Goal: Task Accomplishment & Management: Use online tool/utility

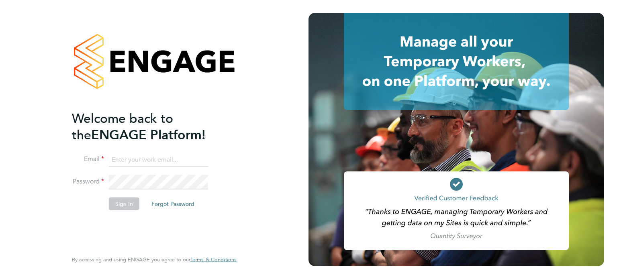
type input "Richard.walsh@vistry.co.uk"
click at [124, 202] on button "Sign In" at bounding box center [124, 203] width 31 height 13
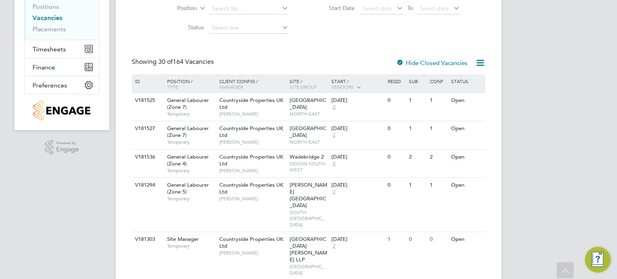
scroll to position [117, 0]
click at [400, 61] on div at bounding box center [400, 64] width 8 height 8
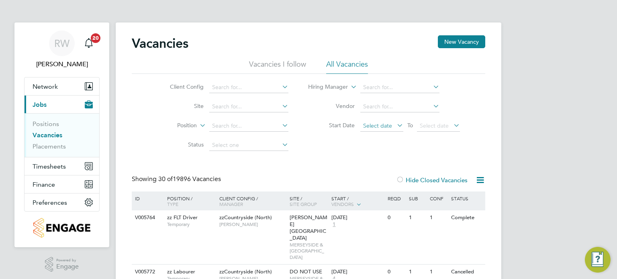
click at [372, 127] on span "Select date" at bounding box center [377, 125] width 29 height 7
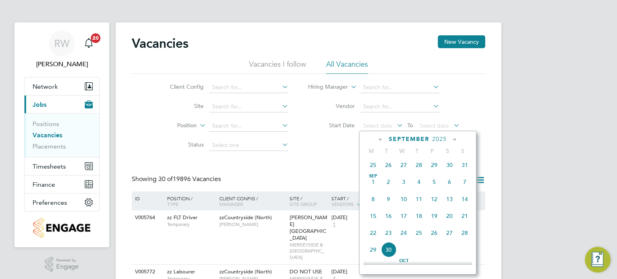
scroll to position [248, 0]
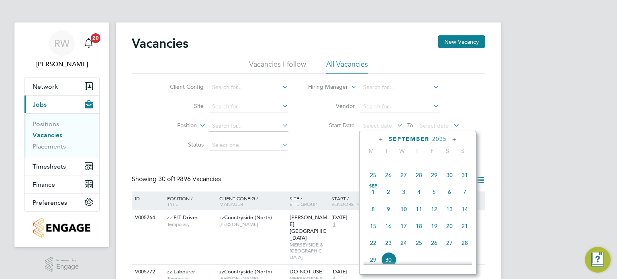
click at [372, 197] on span "[DATE]" at bounding box center [373, 191] width 15 height 15
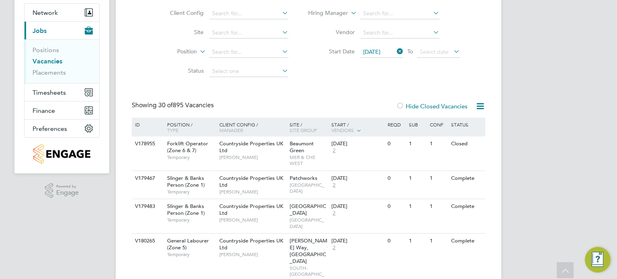
scroll to position [74, 0]
click at [384, 55] on span "[DATE]" at bounding box center [381, 52] width 43 height 11
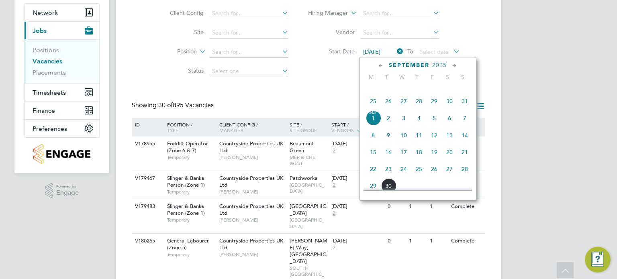
scroll to position [245, 0]
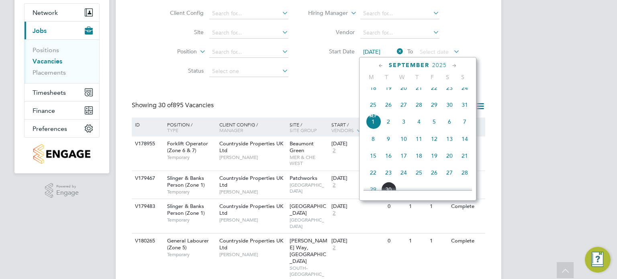
click at [370, 163] on span "15" at bounding box center [373, 155] width 15 height 15
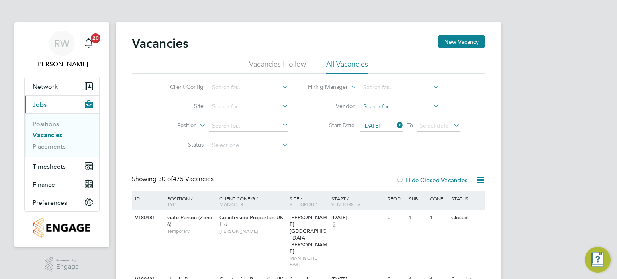
click at [370, 102] on input at bounding box center [399, 106] width 79 height 11
click at [383, 117] on li "Sphere Solutions Limited" at bounding box center [400, 117] width 80 height 11
type input "Sphere Solutions Limited"
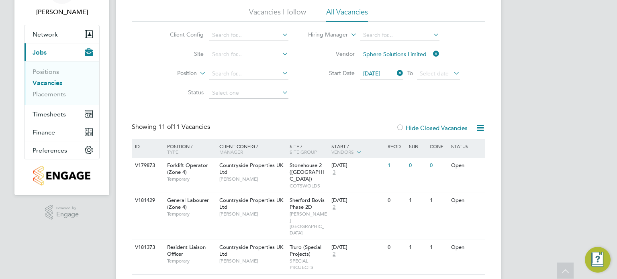
scroll to position [33, 0]
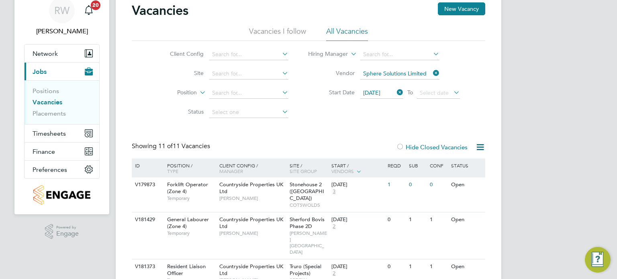
click at [395, 91] on icon at bounding box center [395, 92] width 0 height 11
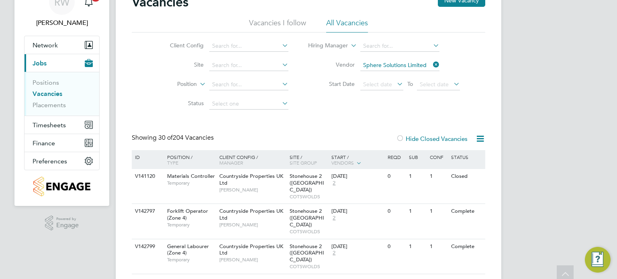
scroll to position [8, 0]
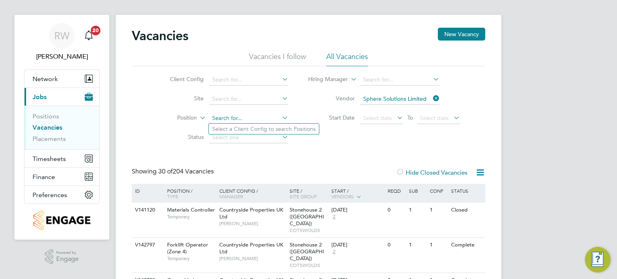
click at [244, 117] on input at bounding box center [248, 118] width 79 height 11
type input "traffic marshall"
click at [246, 78] on input at bounding box center [248, 79] width 79 height 11
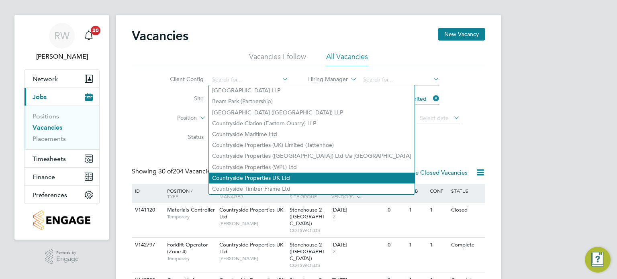
click at [262, 176] on li "Countryside Properties UK Ltd" at bounding box center [312, 178] width 206 height 11
type input "Countryside Properties UK Ltd"
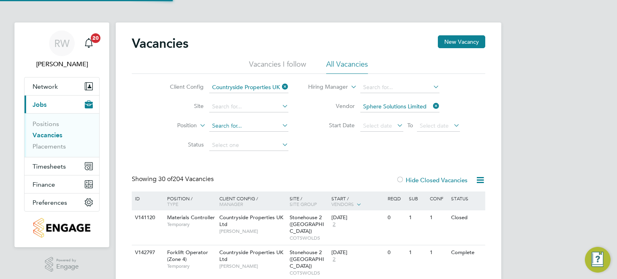
click at [231, 129] on input at bounding box center [248, 126] width 79 height 11
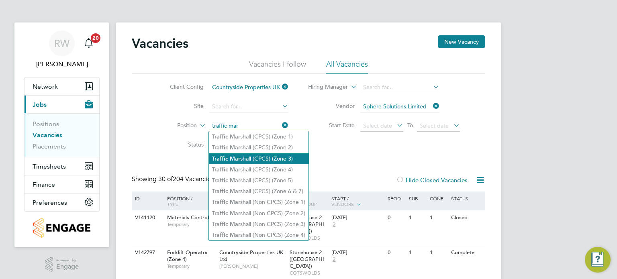
click at [247, 155] on li "Traffic Mar shall (CPCS) (Zone 3)" at bounding box center [259, 158] width 100 height 11
type input "Traffic [PERSON_NAME] (CPCS) (Zone 3)"
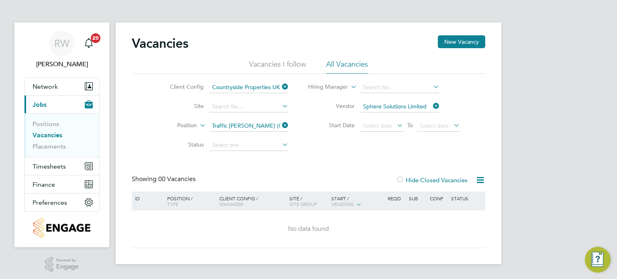
click at [280, 125] on icon at bounding box center [280, 125] width 0 height 11
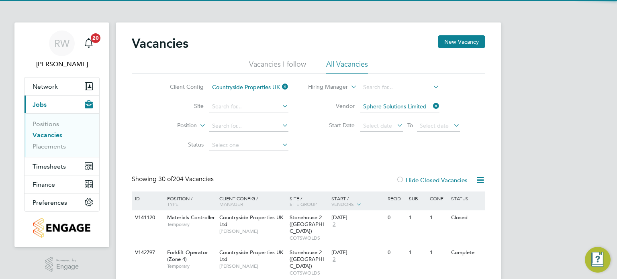
click at [431, 107] on icon at bounding box center [431, 105] width 0 height 11
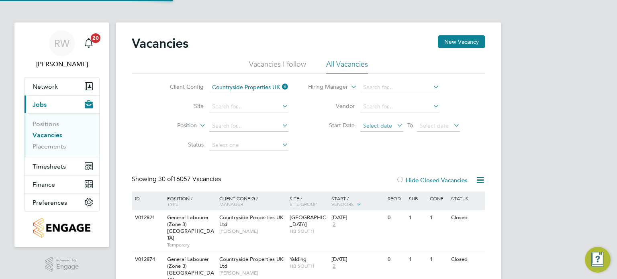
click at [382, 126] on span "Select date" at bounding box center [377, 125] width 29 height 7
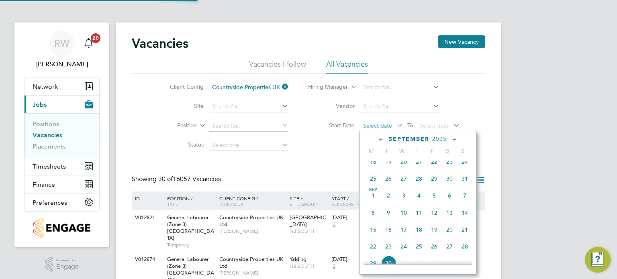
scroll to position [315, 0]
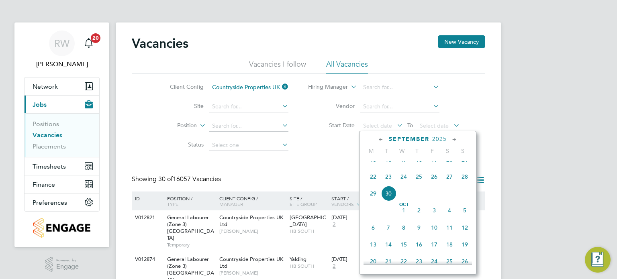
click at [387, 201] on span "30" at bounding box center [388, 193] width 15 height 15
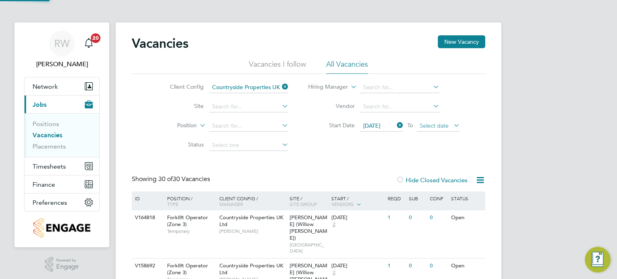
click at [431, 126] on span "Select date" at bounding box center [434, 125] width 29 height 7
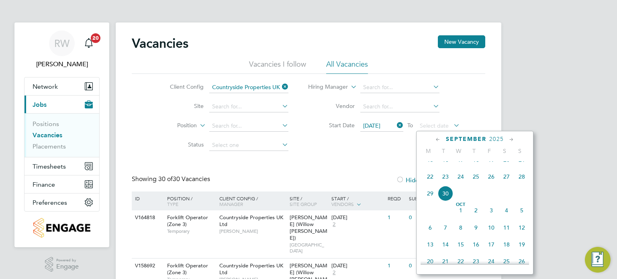
click at [447, 200] on span "30" at bounding box center [445, 193] width 15 height 15
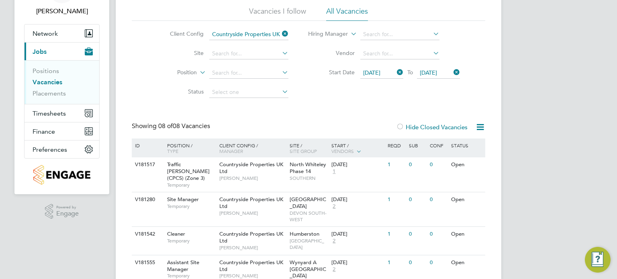
scroll to position [61, 0]
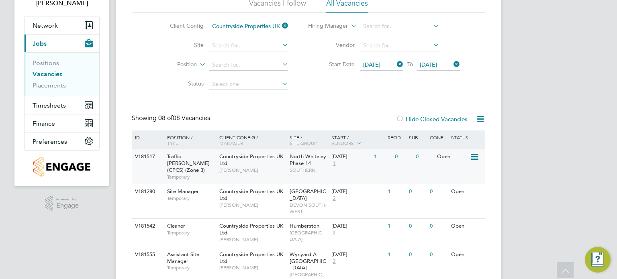
click at [288, 155] on div "North Whiteley Phase 14 SOUTHERN" at bounding box center [309, 163] width 42 height 28
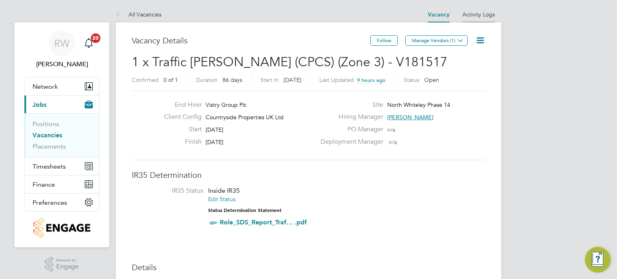
click at [477, 12] on link "Activity Logs" at bounding box center [478, 14] width 33 height 7
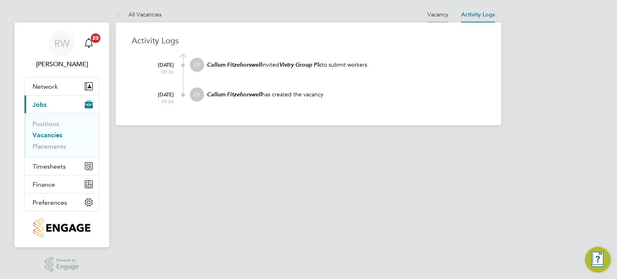
click at [432, 11] on link "Vacancy" at bounding box center [437, 14] width 21 height 7
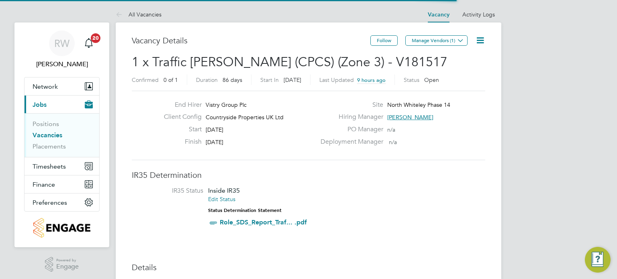
scroll to position [24, 56]
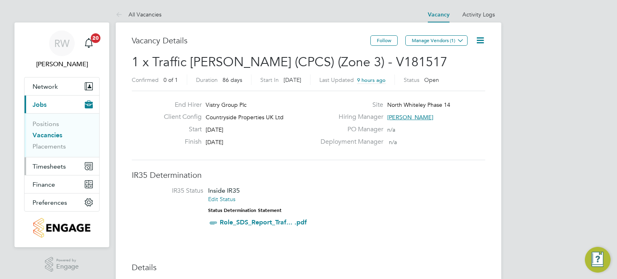
click at [62, 169] on span "Timesheets" at bounding box center [49, 167] width 33 height 8
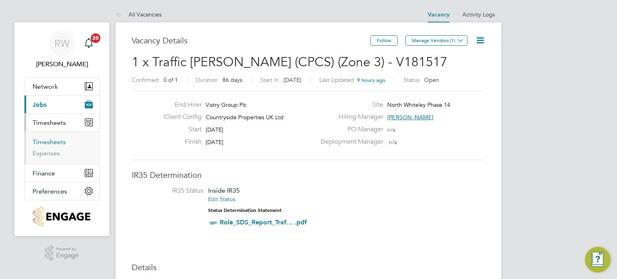
click at [50, 143] on link "Timesheets" at bounding box center [49, 142] width 33 height 8
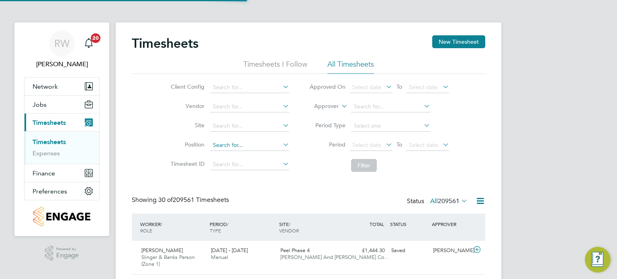
scroll to position [20, 70]
click at [247, 87] on input at bounding box center [249, 87] width 79 height 11
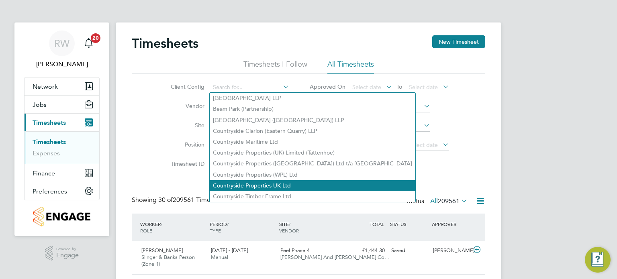
click at [263, 184] on li "Countryside Properties UK Ltd" at bounding box center [313, 185] width 206 height 11
type input "Countryside Properties UK Ltd"
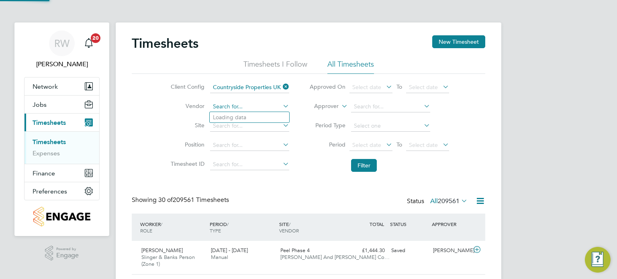
click at [239, 107] on input at bounding box center [249, 106] width 79 height 11
click at [240, 115] on li "[PERSON_NAME] And [PERSON_NAME] Construction Limited" at bounding box center [297, 117] width 174 height 11
type input "[PERSON_NAME] And [PERSON_NAME] Construction Limited"
click at [359, 144] on span "Select date" at bounding box center [366, 144] width 29 height 7
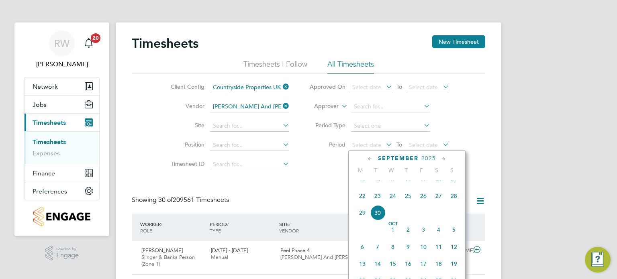
click at [360, 204] on span "22" at bounding box center [362, 195] width 15 height 15
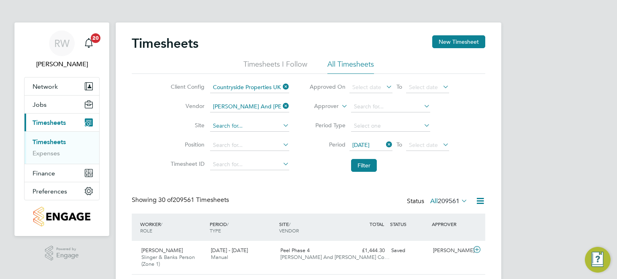
click at [231, 122] on input at bounding box center [249, 126] width 79 height 11
click at [238, 133] on li "[GEOGRAPHIC_DATA], [GEOGRAPHIC_DATA]" at bounding box center [257, 136] width 94 height 11
type input "[GEOGRAPHIC_DATA]"
click at [359, 163] on button "Filter" at bounding box center [364, 165] width 26 height 13
